Goal: Information Seeking & Learning: Learn about a topic

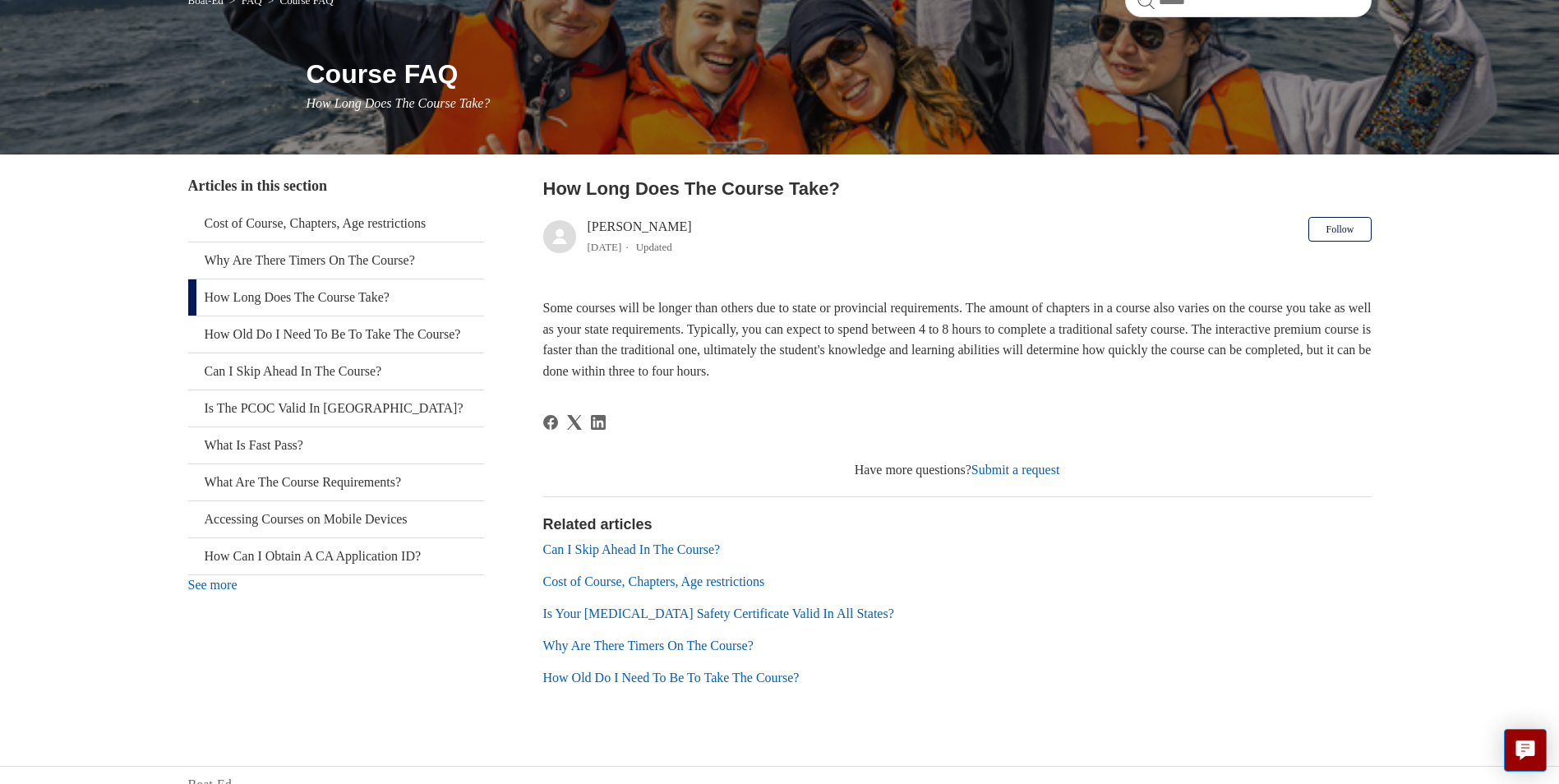
scroll to position [180, 0]
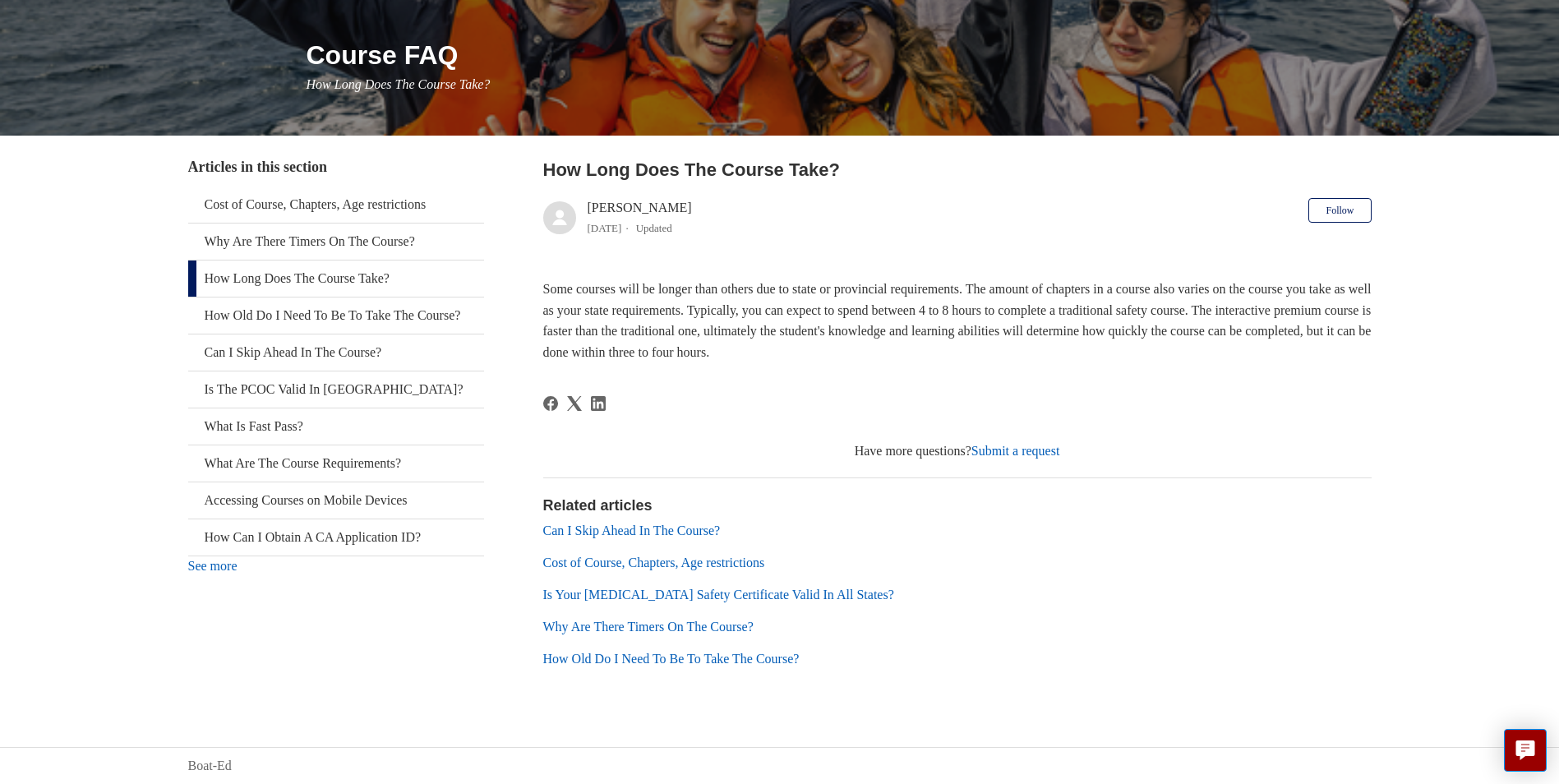
click at [711, 530] on link "Can I Skip Ahead In The Course?" at bounding box center [632, 529] width 178 height 14
click at [719, 626] on link "Why Are There Timers On The Course?" at bounding box center [648, 625] width 210 height 14
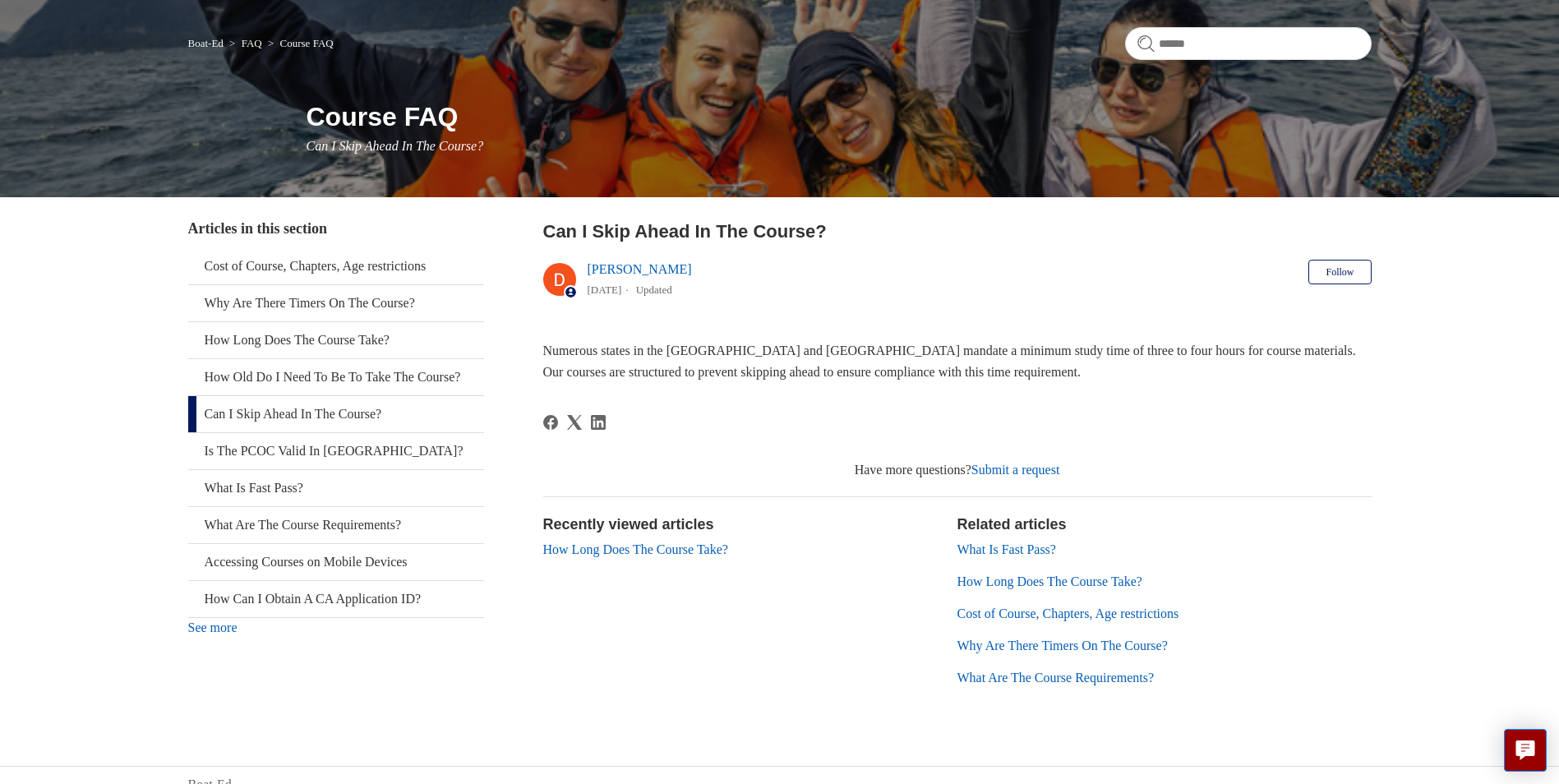
scroll to position [137, 0]
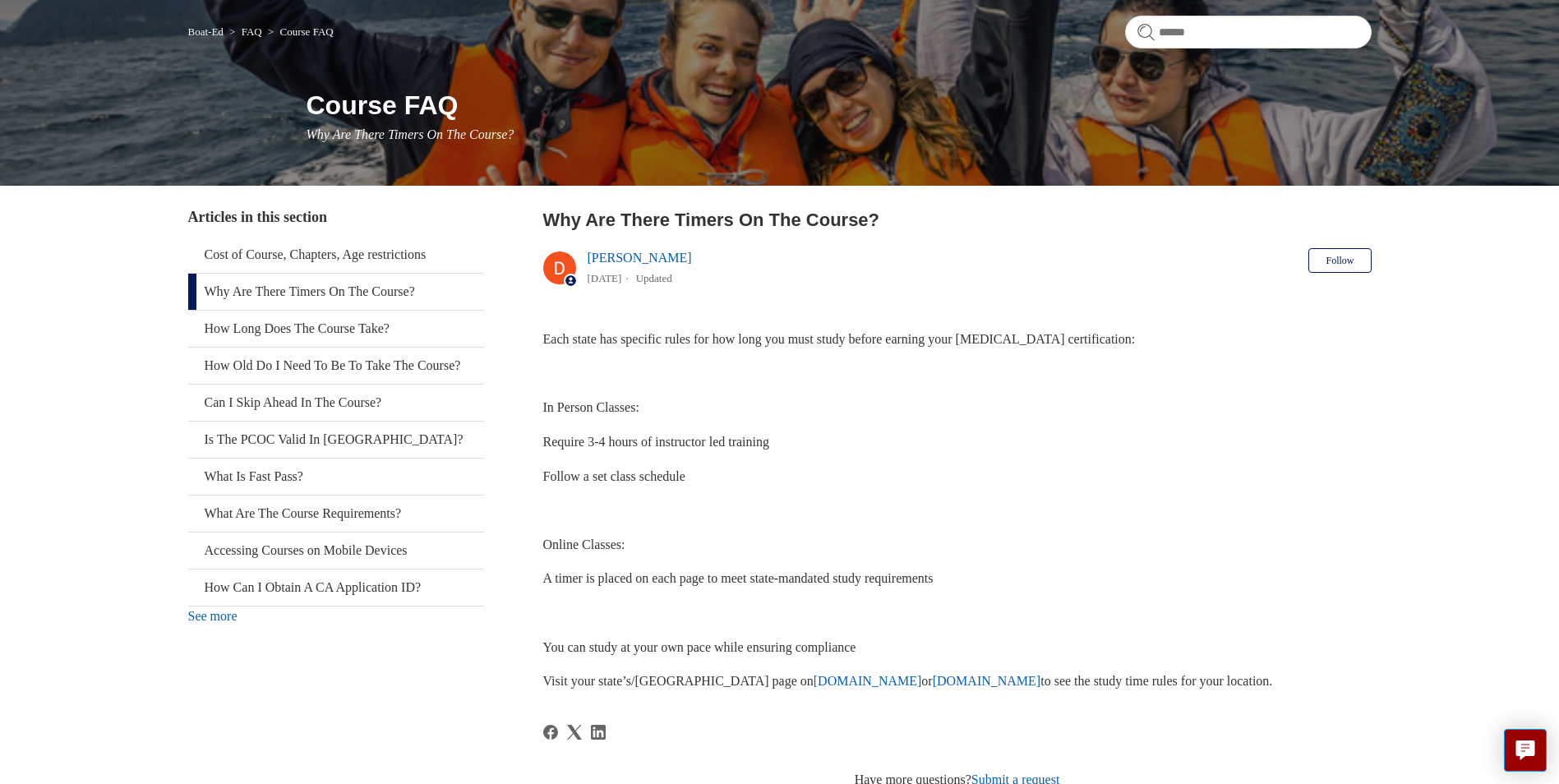
scroll to position [48, 0]
